Goal: Obtain resource: Download file/media

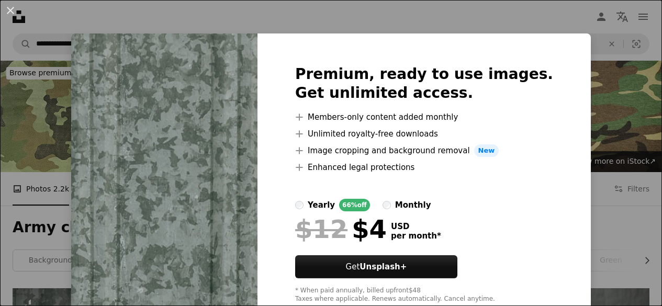
scroll to position [312, 0]
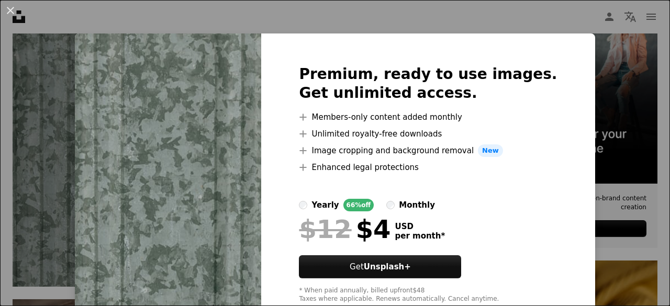
click at [305, 18] on div "An X shape Premium, ready to use images. Get unlimited access. A plus sign Memb…" at bounding box center [335, 153] width 670 height 306
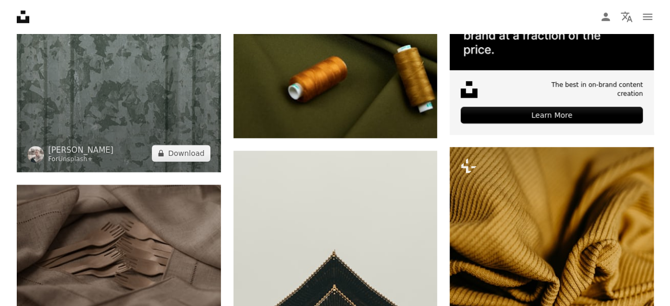
scroll to position [422, 0]
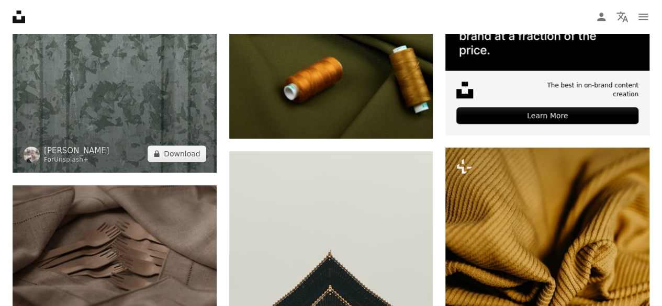
click at [152, 107] on img at bounding box center [115, 19] width 204 height 306
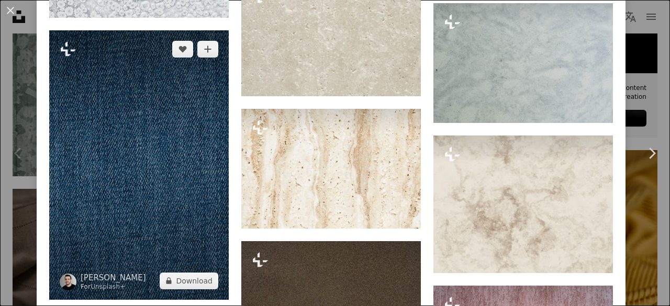
scroll to position [2705, 0]
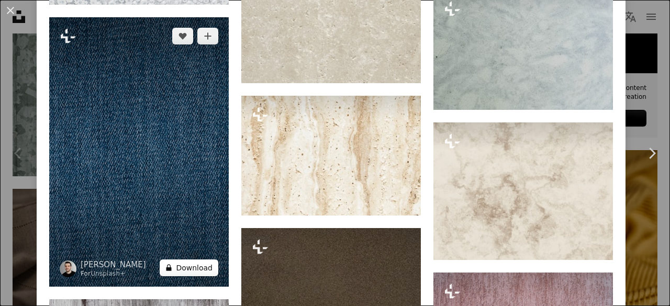
click at [192, 260] on button "A lock Download" at bounding box center [189, 268] width 59 height 17
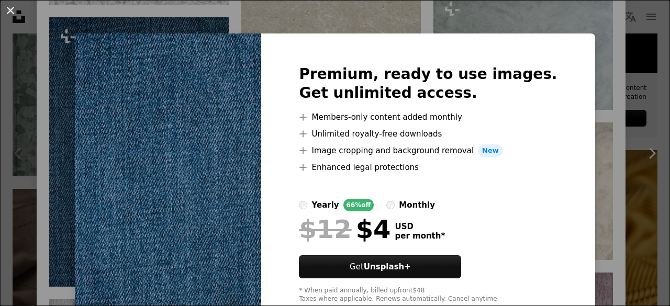
click at [10, 9] on button "An X shape" at bounding box center [10, 10] width 13 height 13
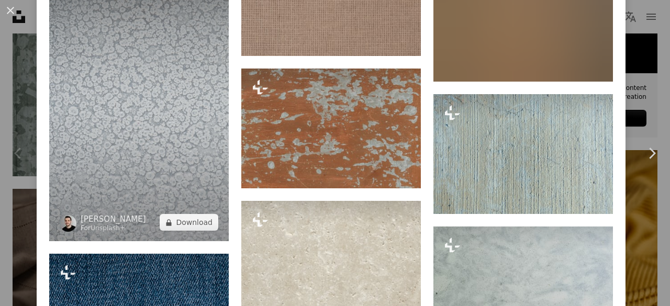
scroll to position [2470, 0]
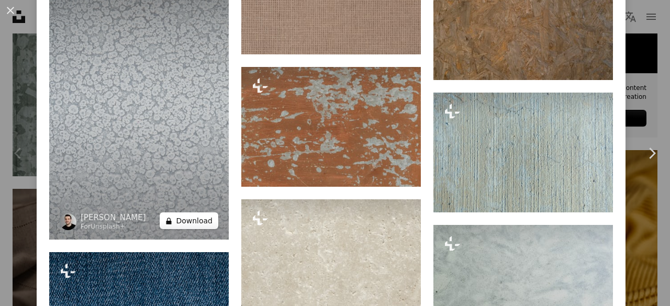
click at [194, 213] on button "A lock Download" at bounding box center [189, 221] width 59 height 17
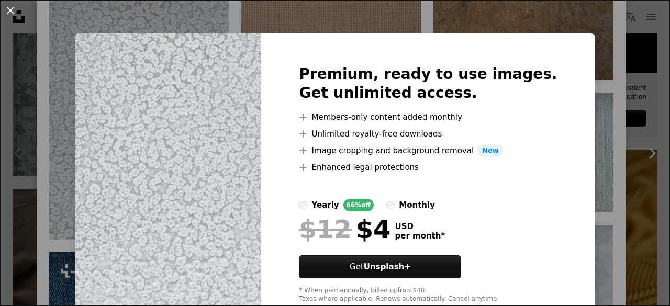
click at [10, 11] on button "An X shape" at bounding box center [10, 10] width 13 height 13
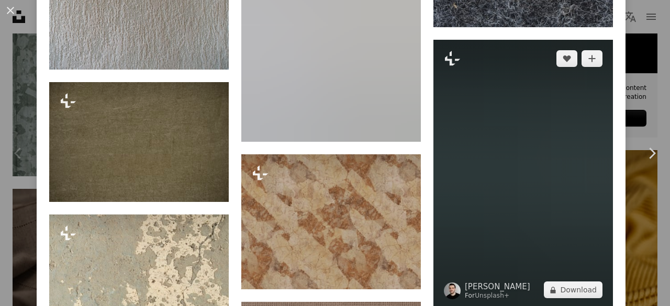
scroll to position [2093, 0]
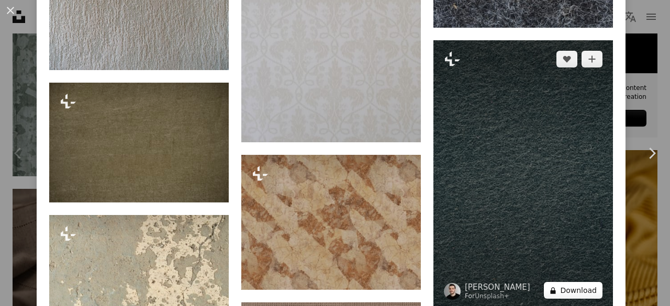
click at [566, 282] on button "A lock Download" at bounding box center [573, 290] width 59 height 17
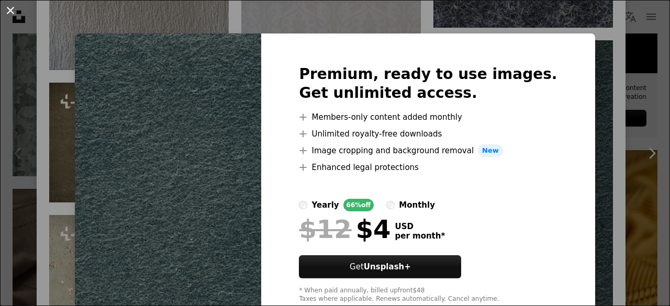
click at [16, 10] on button "An X shape" at bounding box center [10, 10] width 13 height 13
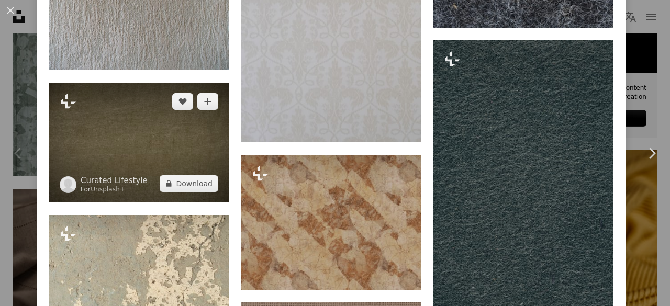
scroll to position [2038, 0]
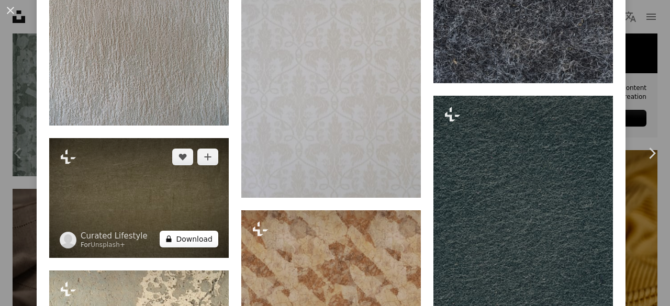
click at [178, 231] on button "A lock Download" at bounding box center [189, 239] width 59 height 17
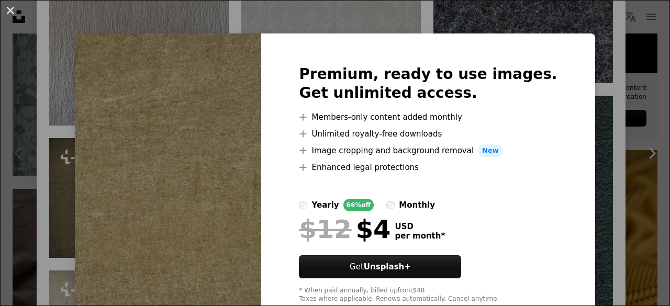
click at [9, 12] on button "An X shape" at bounding box center [10, 10] width 13 height 13
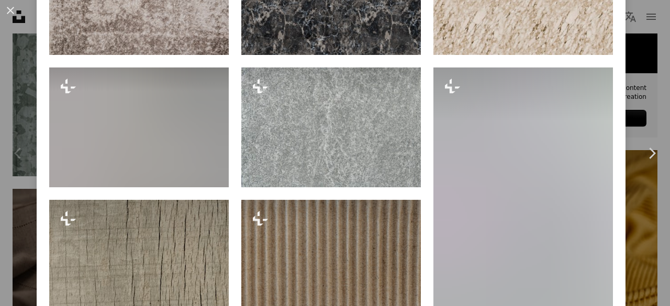
scroll to position [780, 0]
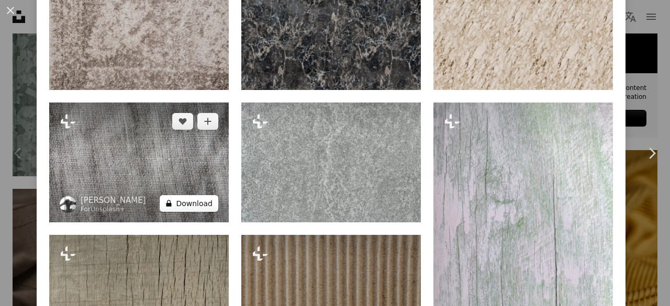
click at [201, 203] on button "A lock Download" at bounding box center [189, 203] width 59 height 17
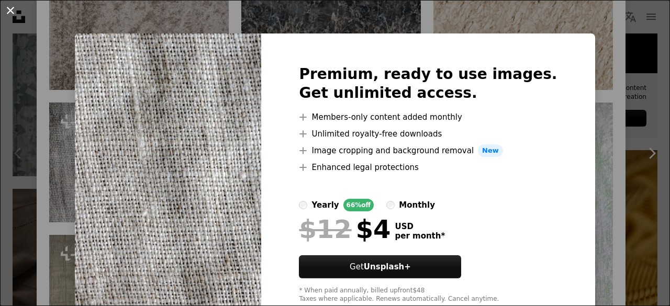
click at [13, 13] on button "An X shape" at bounding box center [10, 10] width 13 height 13
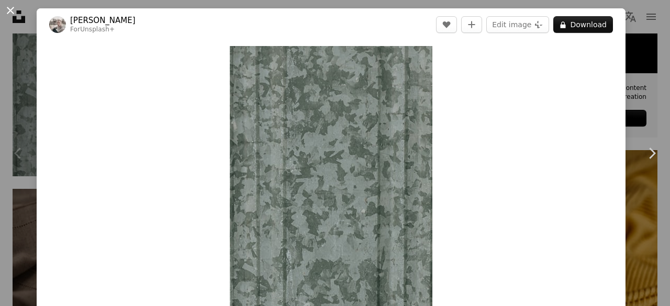
click at [6, 12] on button "An X shape" at bounding box center [10, 10] width 13 height 13
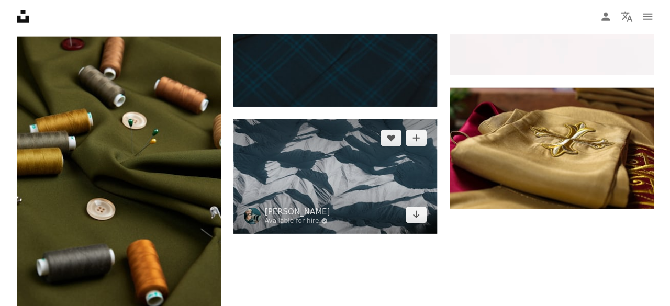
scroll to position [1460, 0]
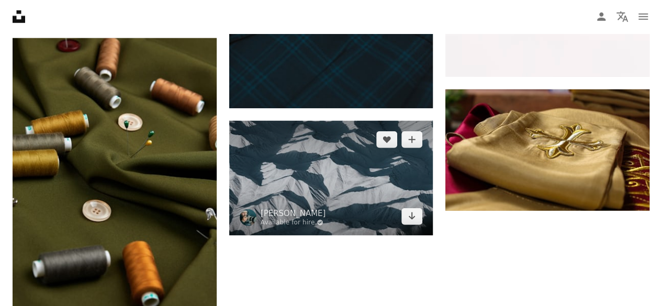
click at [371, 179] on img at bounding box center [331, 178] width 204 height 115
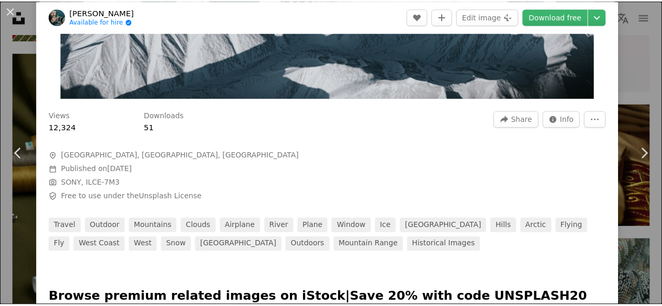
scroll to position [21, 0]
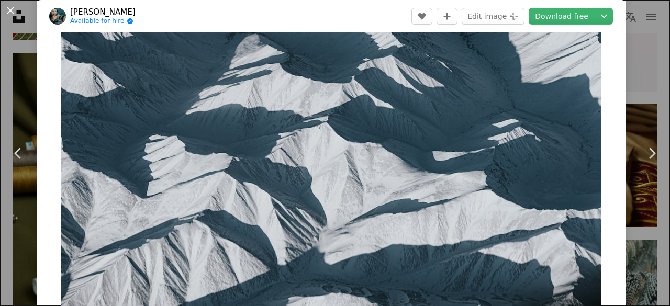
click at [7, 6] on button "An X shape" at bounding box center [10, 10] width 13 height 13
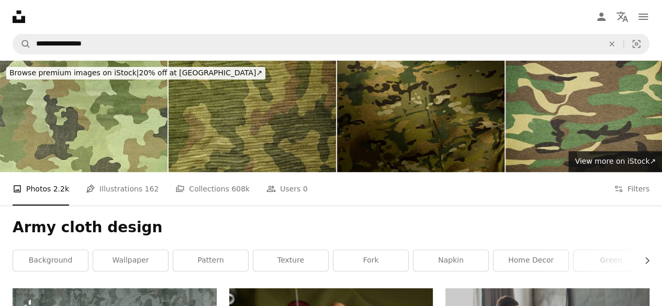
click at [529, 118] on img at bounding box center [590, 117] width 168 height 112
